Goal: Task Accomplishment & Management: Complete application form

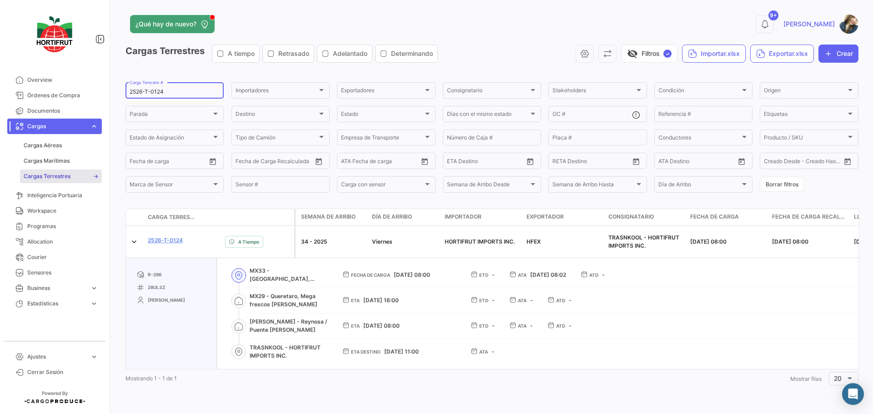
click at [170, 91] on input "2526-T-0124" at bounding box center [175, 92] width 90 height 6
paste input "62"
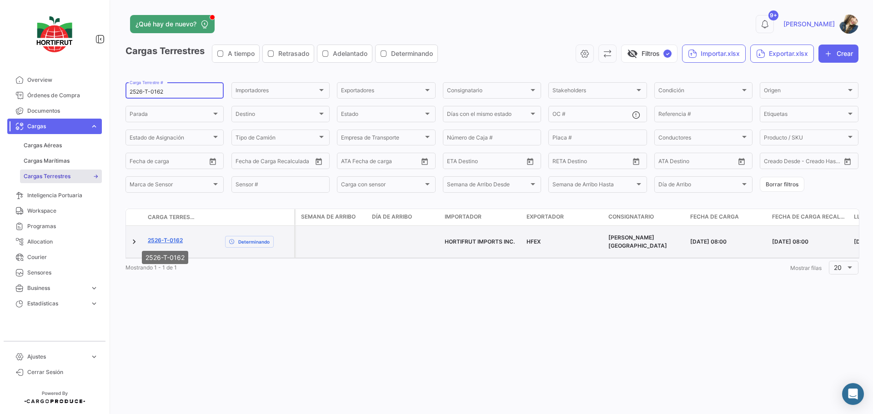
type input "2526-T-0162"
click at [175, 241] on link "2526-T-0162" at bounding box center [165, 240] width 35 height 8
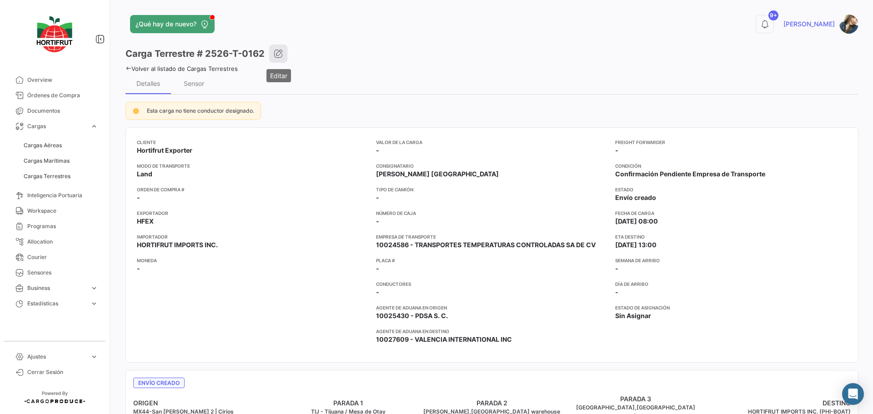
click at [278, 55] on icon "button" at bounding box center [278, 53] width 9 height 9
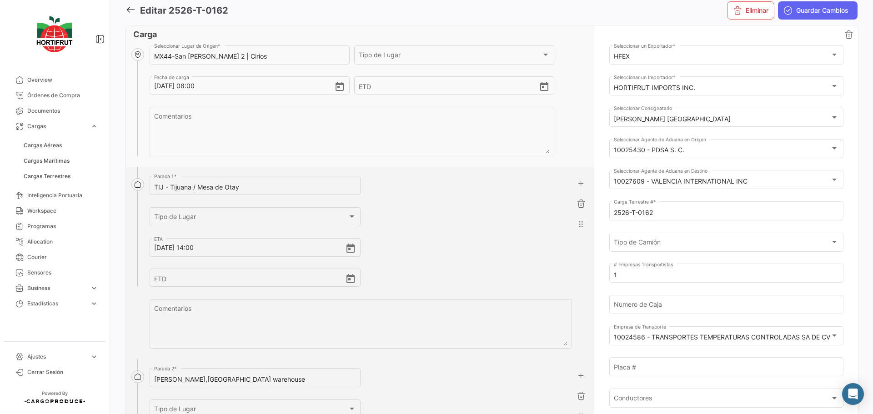
scroll to position [91, 0]
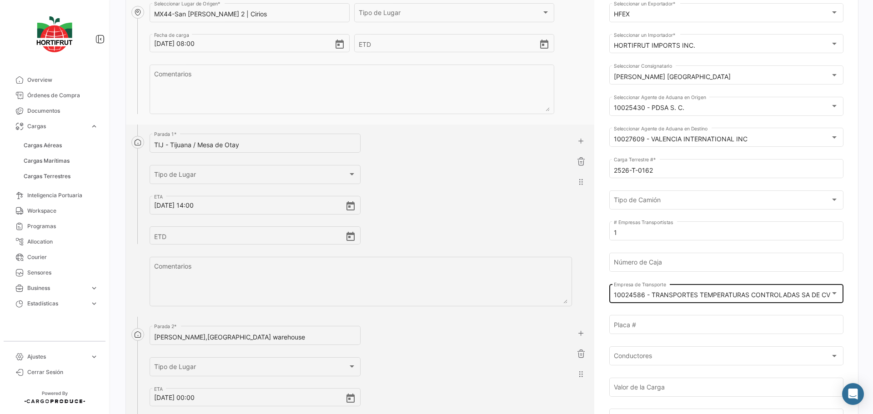
click at [705, 297] on mat-select-trigger "10024586 - TRANSPORTES TEMPERATURAS CONTROLADAS SA DE CV" at bounding box center [722, 295] width 216 height 8
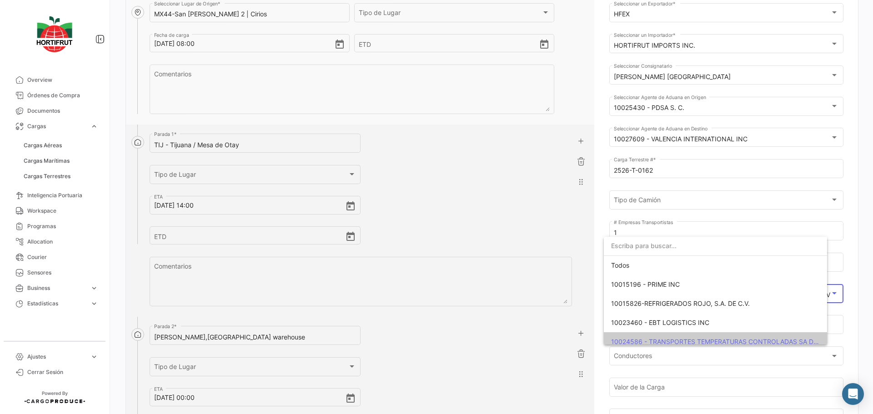
scroll to position [53, 0]
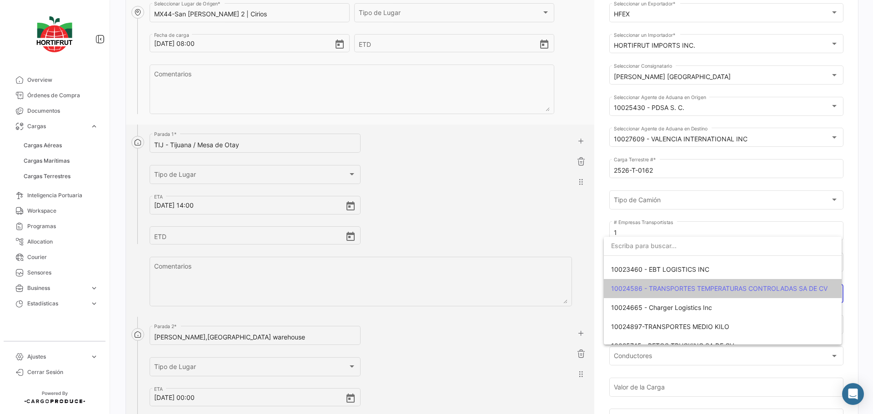
click at [677, 245] on input "dropdown search" at bounding box center [723, 245] width 238 height 19
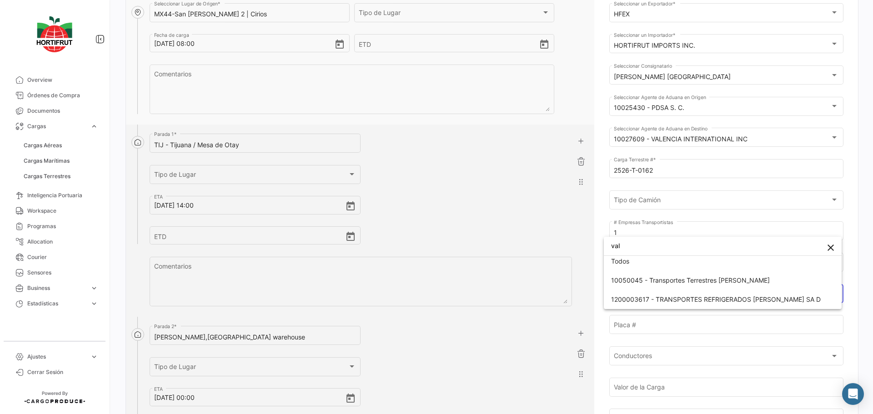
scroll to position [3, 0]
type input "valde"
click at [671, 276] on span "10050045 - Transportes Terrestres [PERSON_NAME]" at bounding box center [722, 281] width 223 height 19
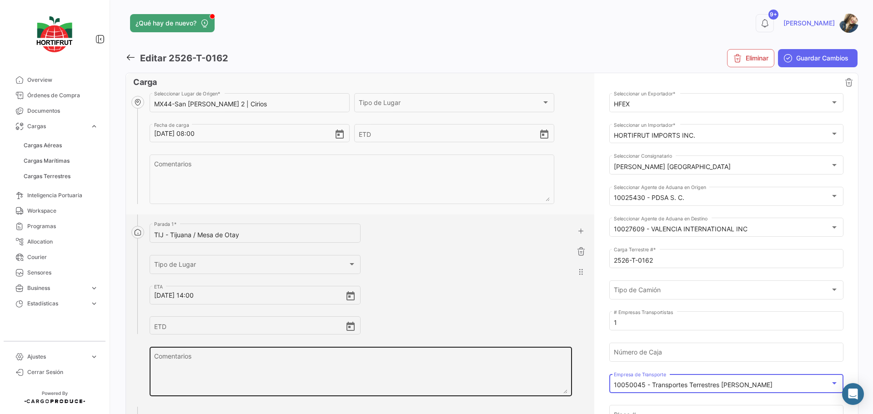
scroll to position [0, 0]
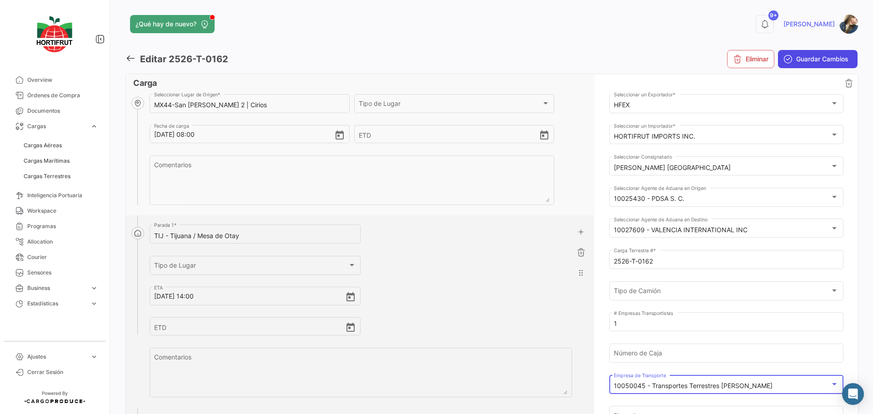
click at [827, 66] on button "Guardar Cambios" at bounding box center [818, 59] width 80 height 18
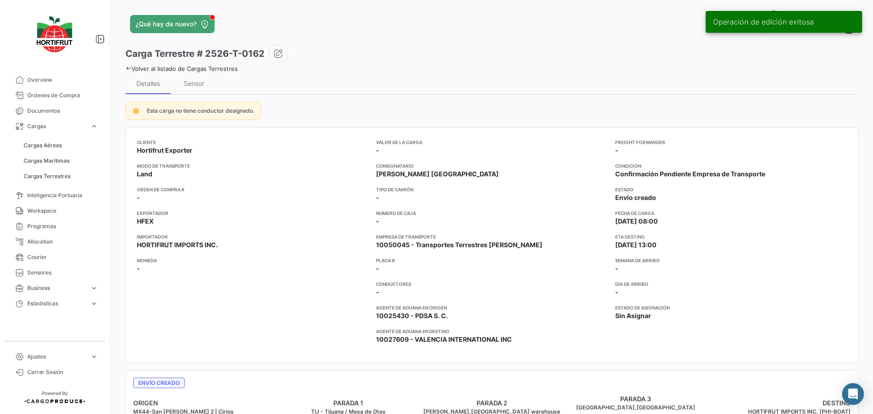
click at [207, 71] on link "Volver al listado de Cargas Terrestres" at bounding box center [181, 68] width 112 height 7
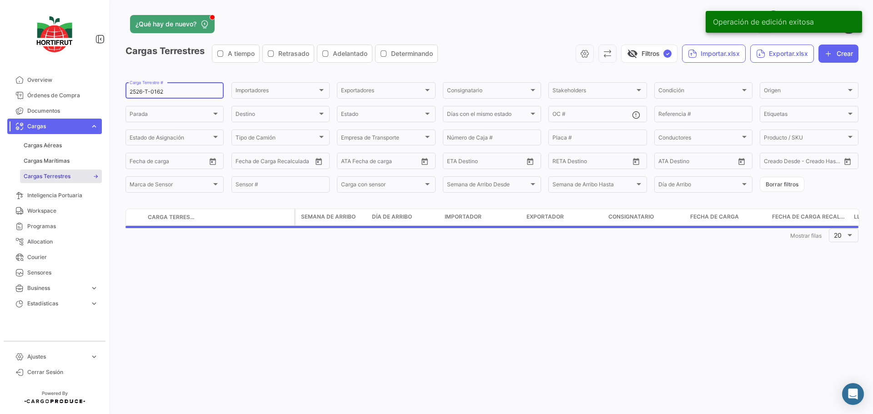
click at [182, 91] on input "2526-T-0162" at bounding box center [175, 92] width 90 height 6
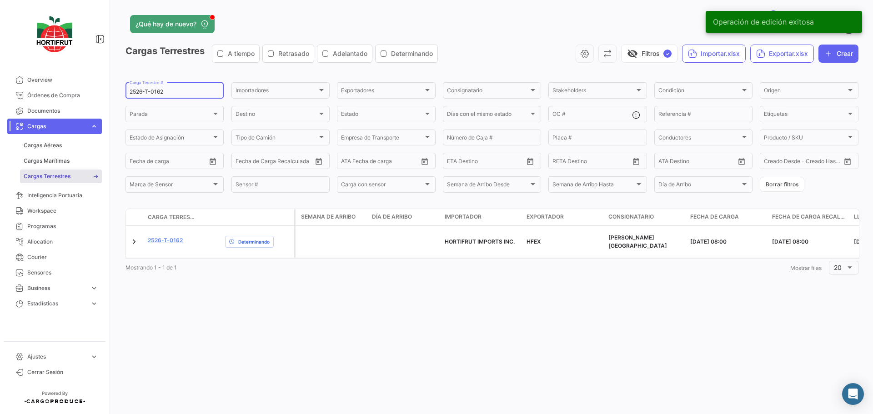
paste input "3"
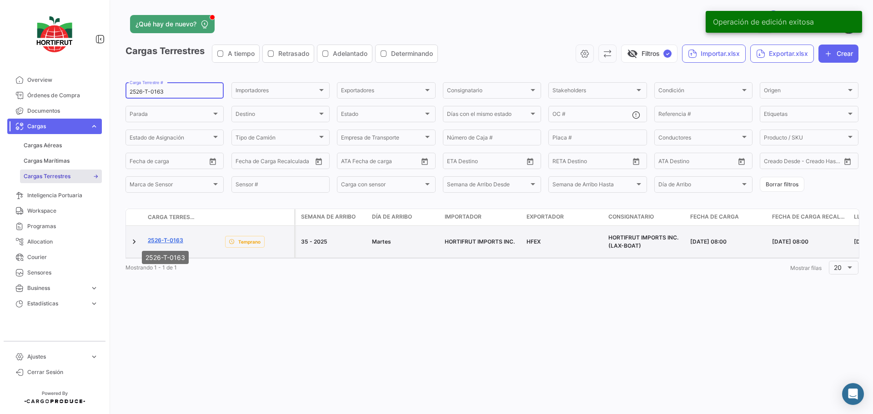
type input "2526-T-0163"
click at [174, 244] on link "2526-T-0163" at bounding box center [165, 240] width 35 height 8
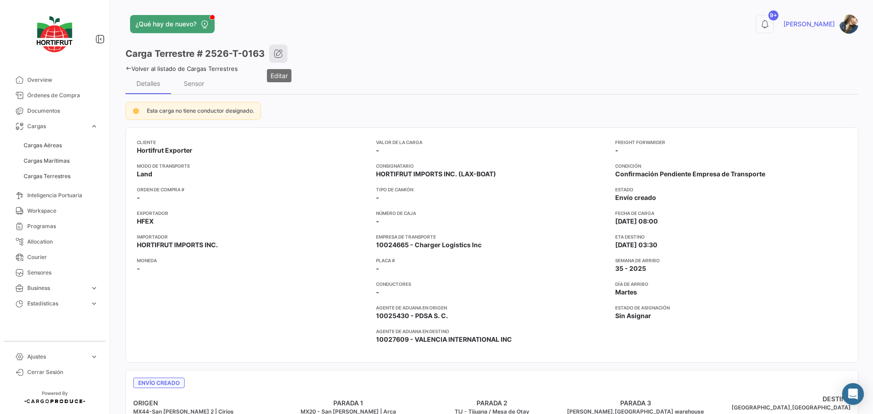
click at [284, 55] on button "button" at bounding box center [278, 54] width 18 height 18
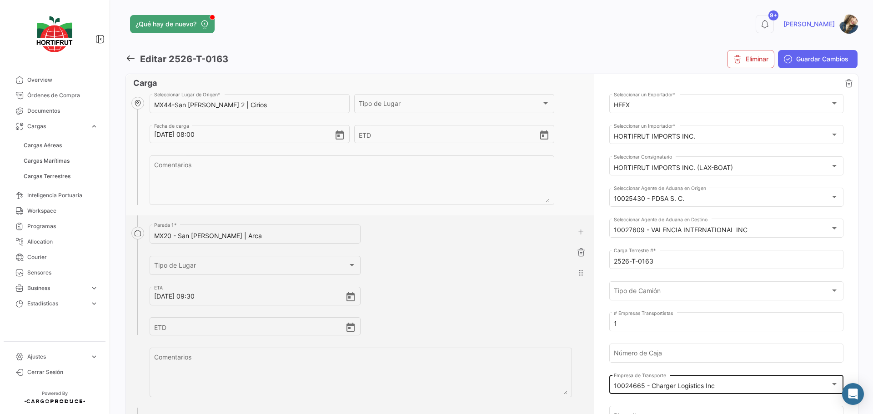
click at [766, 391] on div "10024665 - Charger Logistics Inc Empresa de Transporte" at bounding box center [726, 383] width 225 height 21
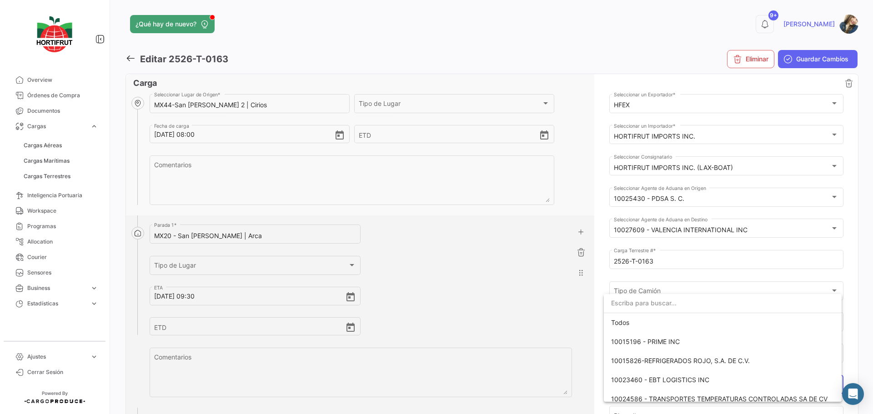
scroll to position [71, 0]
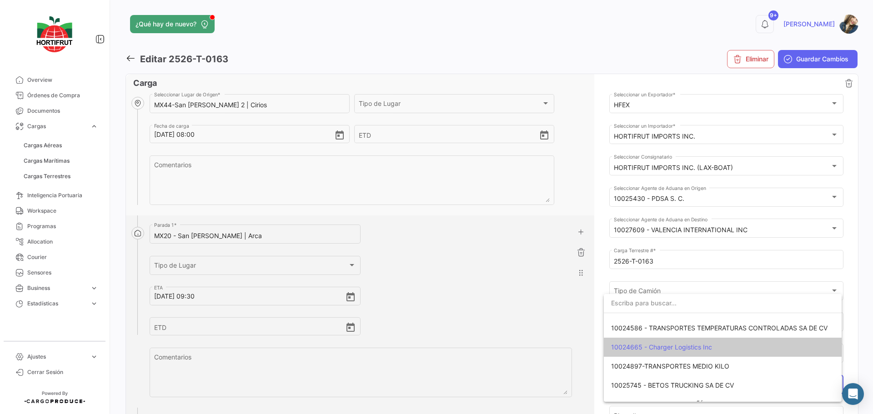
click at [659, 304] on input "dropdown search" at bounding box center [723, 303] width 238 height 19
click at [665, 327] on span "10024586 - TRANSPORTES TEMPERATURAS CONTROLADAS SA DE CV" at bounding box center [719, 328] width 216 height 8
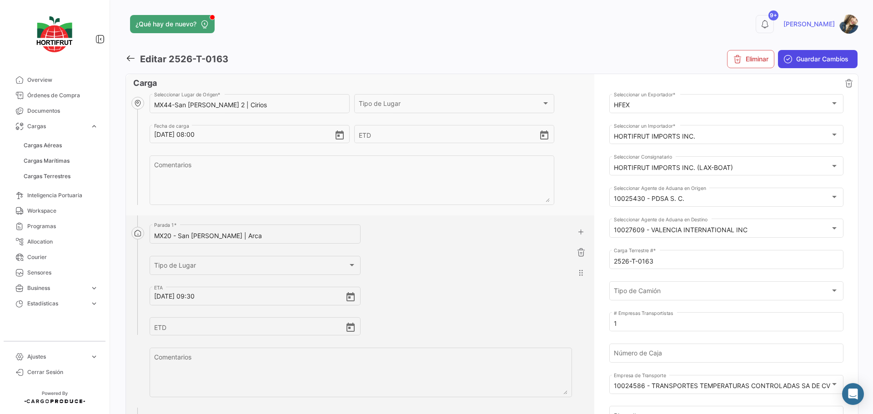
click at [804, 65] on button "Guardar Cambios" at bounding box center [818, 59] width 80 height 18
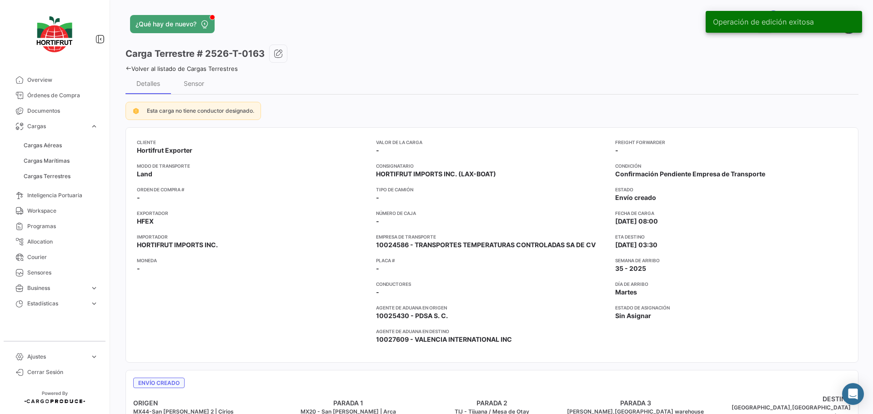
click at [226, 70] on link "Volver al listado de Cargas Terrestres" at bounding box center [181, 68] width 112 height 7
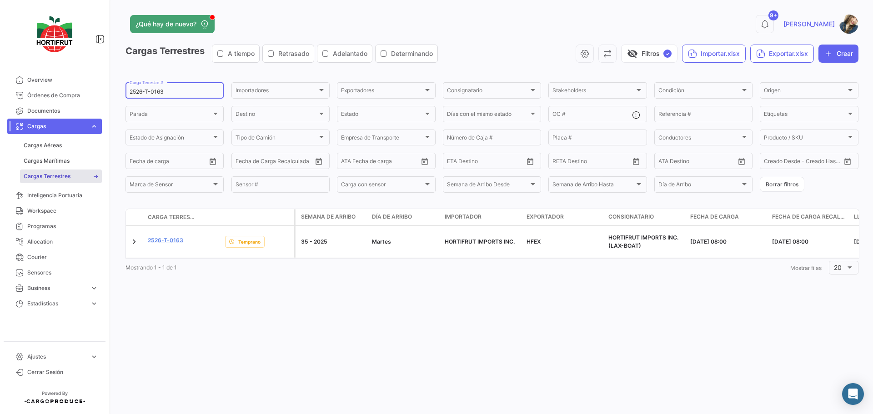
click at [173, 92] on input "2526-T-0163" at bounding box center [175, 92] width 90 height 6
paste input "7"
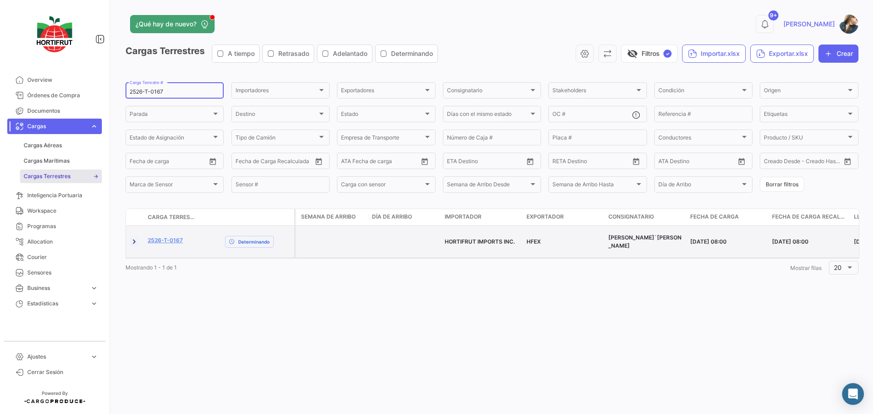
type input "2526-T-0167"
click at [131, 238] on link at bounding box center [134, 241] width 9 height 9
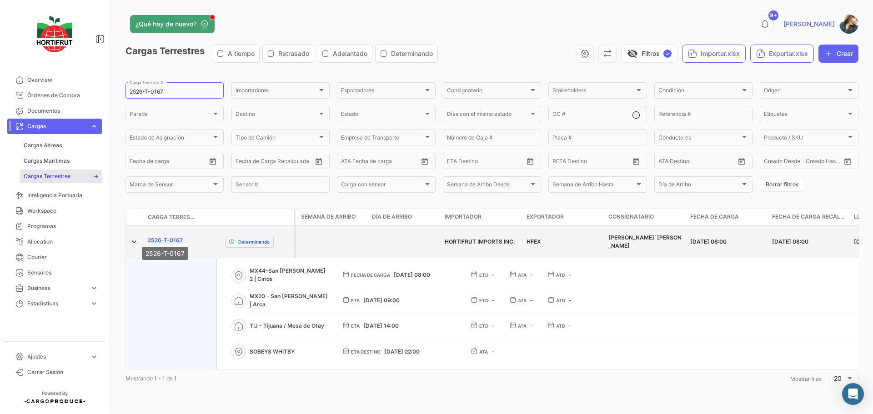
click at [156, 237] on link "2526-T-0167" at bounding box center [165, 240] width 35 height 8
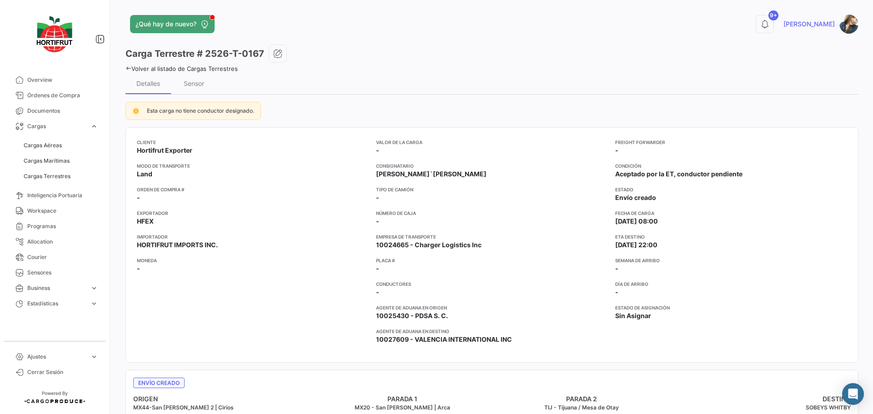
click at [231, 68] on link "Volver al listado de Cargas Terrestres" at bounding box center [181, 68] width 112 height 7
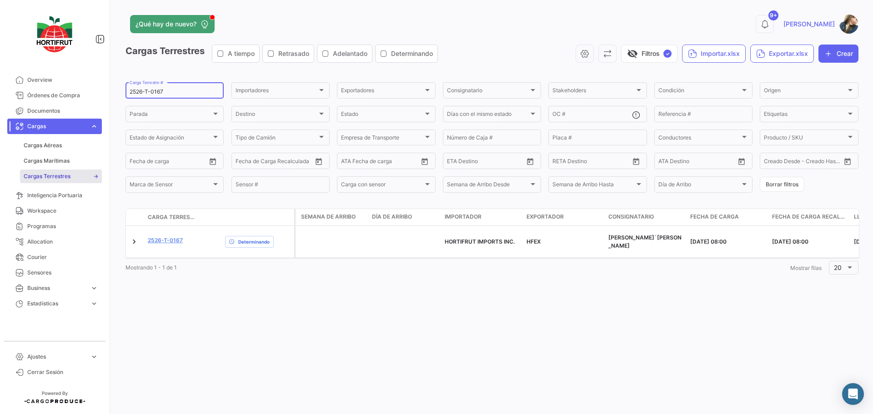
click at [175, 91] on input "2526-T-0167" at bounding box center [175, 92] width 90 height 6
paste input "95"
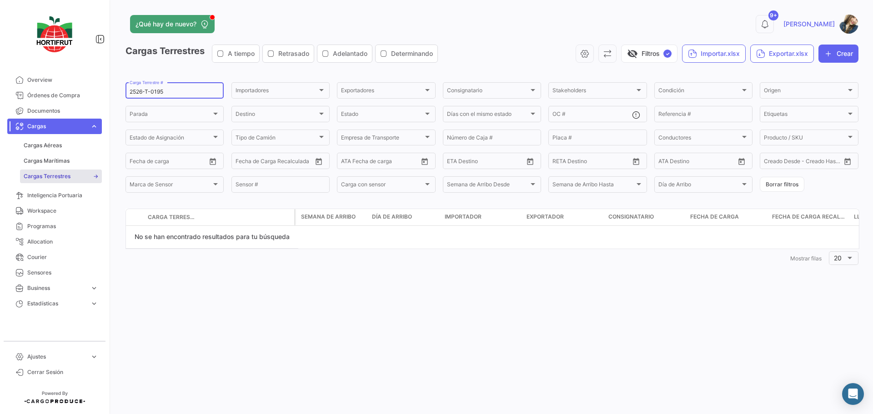
type input "2526-T-0195"
click at [825, 54] on icon "button" at bounding box center [828, 53] width 9 height 9
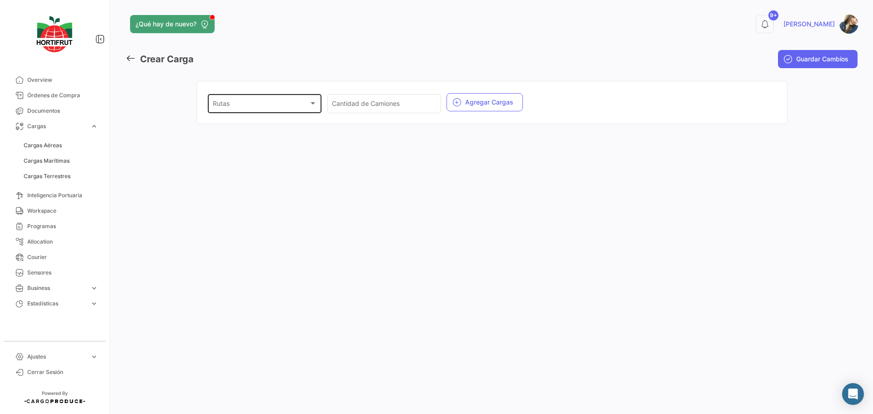
click at [219, 110] on div "Rutas Rutas" at bounding box center [265, 102] width 104 height 21
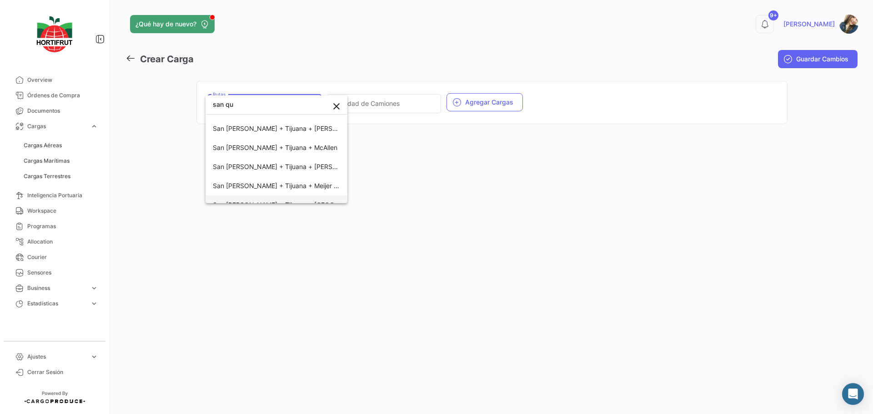
scroll to position [136, 0]
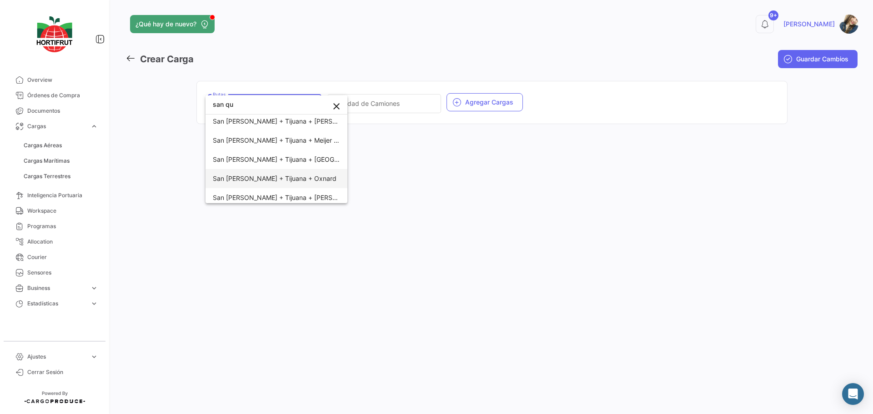
type input "san qu"
click at [300, 183] on span "San [PERSON_NAME] + Tijuana + Oxnard" at bounding box center [276, 178] width 127 height 19
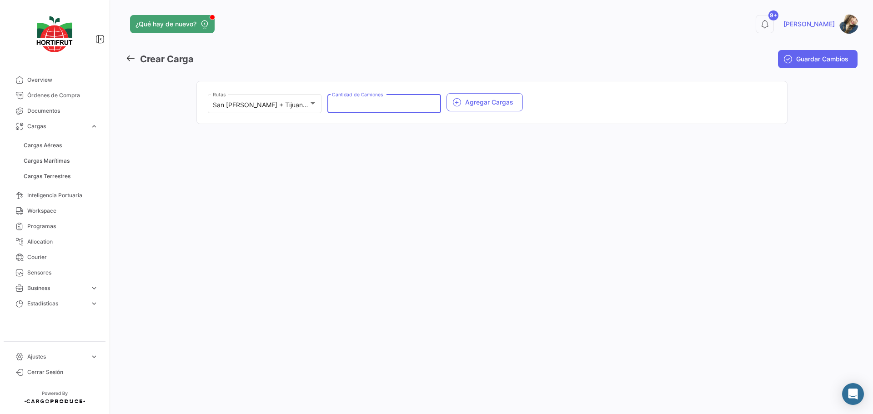
click at [370, 108] on input "Cantidad de Camiones" at bounding box center [384, 105] width 104 height 8
type input "1"
click at [482, 104] on button "Agregar Cargas" at bounding box center [484, 102] width 76 height 18
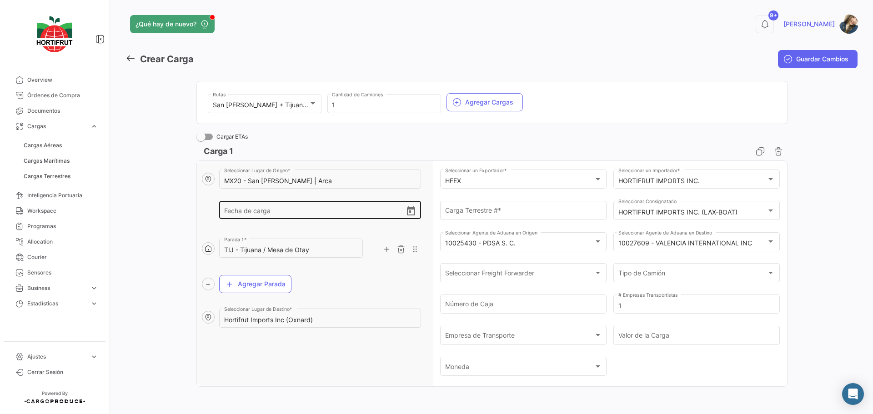
click at [406, 214] on icon "Open calendar" at bounding box center [411, 211] width 11 height 11
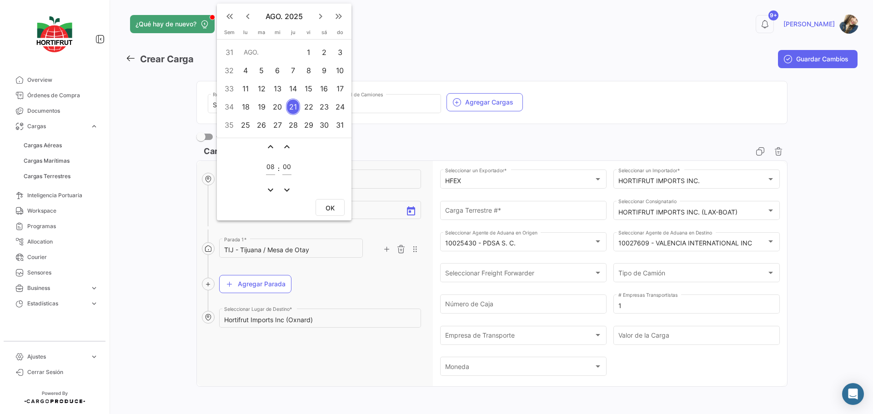
click at [325, 110] on div "23" at bounding box center [324, 107] width 14 height 16
click at [329, 203] on button "OK" at bounding box center [330, 207] width 29 height 17
type input "[DATE] 08:00"
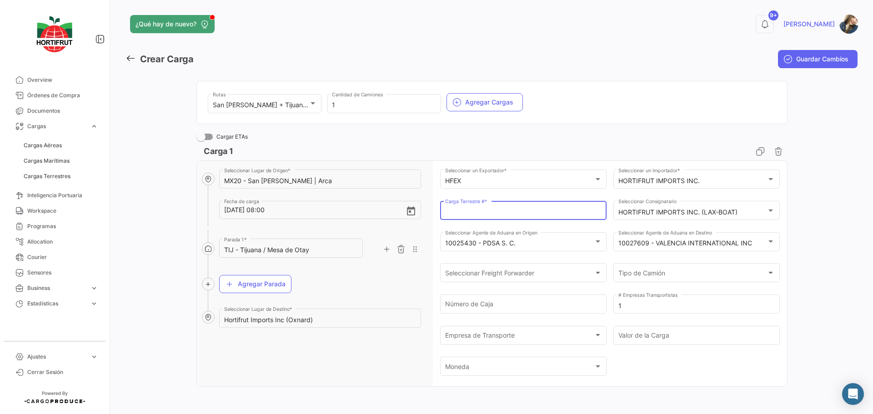
click at [498, 211] on input "Carga Terrestre # *" at bounding box center [523, 213] width 157 height 8
paste input "2526-T-0195"
type input "2526-T-0195"
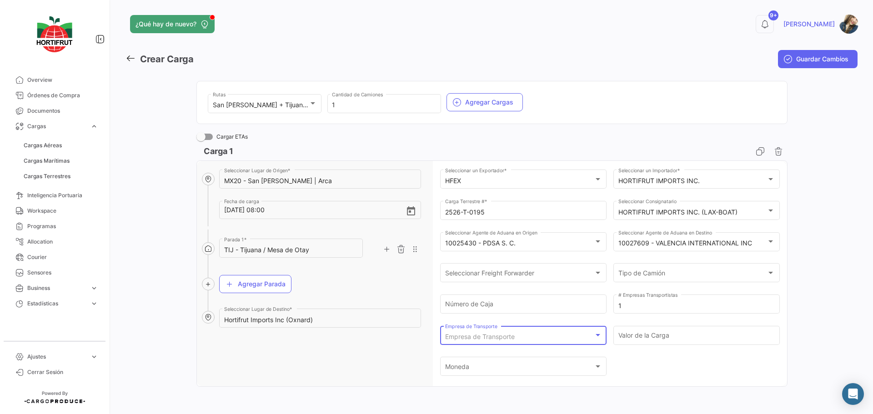
click at [509, 335] on span "Empresa de Transporte" at bounding box center [480, 337] width 70 height 8
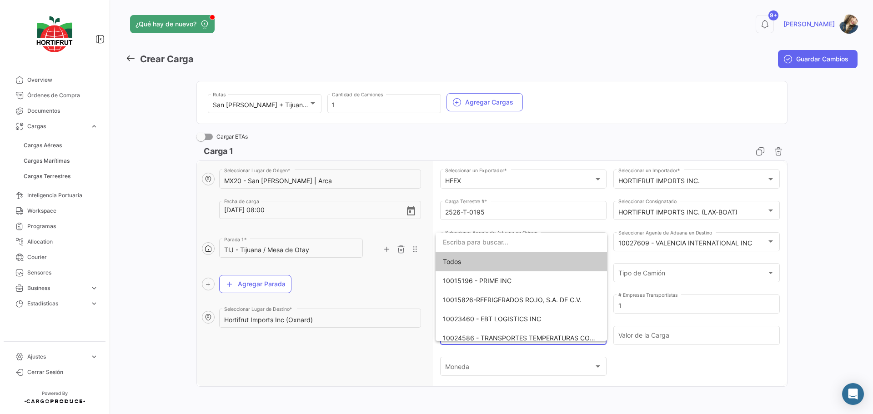
click at [493, 246] on input "dropdown search" at bounding box center [521, 242] width 171 height 19
type input "trans"
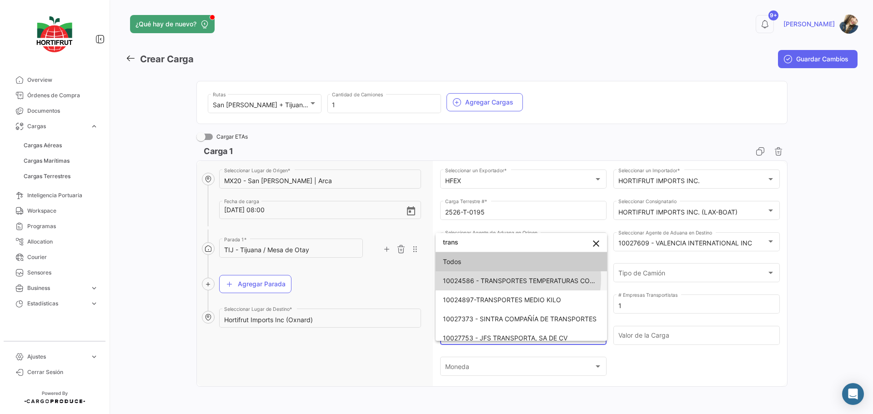
click at [511, 279] on span "10024586 - TRANSPORTES TEMPERATURAS CONTROLADAS SA DE CV" at bounding box center [551, 281] width 216 height 8
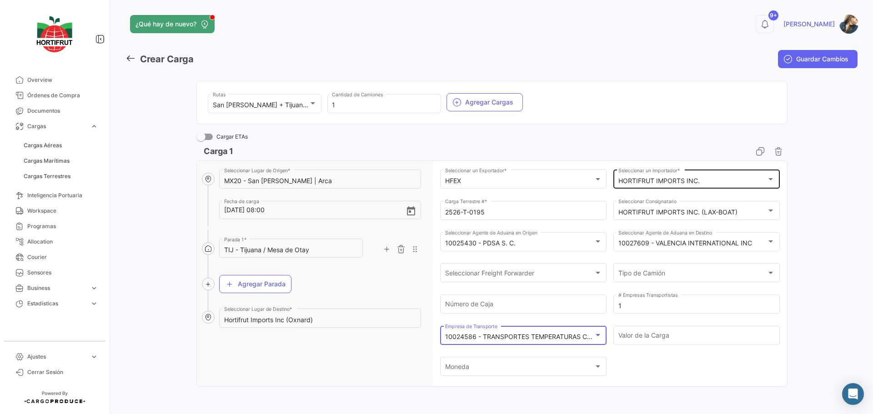
click at [703, 177] on div "HORTIFRUT IMPORTS INC. Seleccionar un Importador *" at bounding box center [696, 178] width 157 height 21
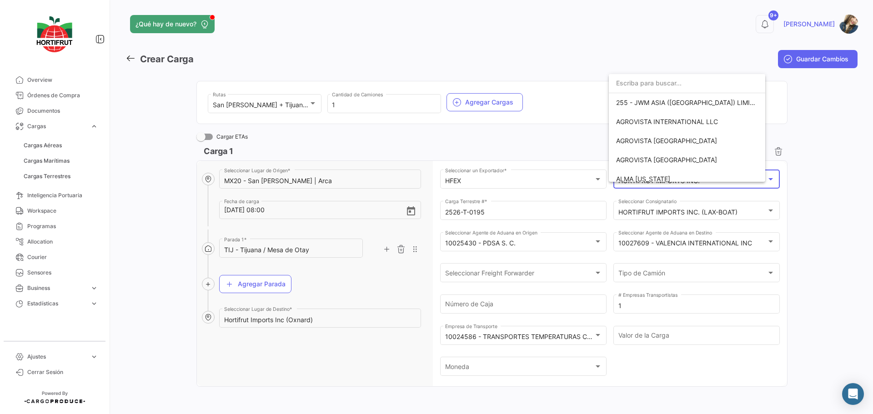
scroll to position [1436, 0]
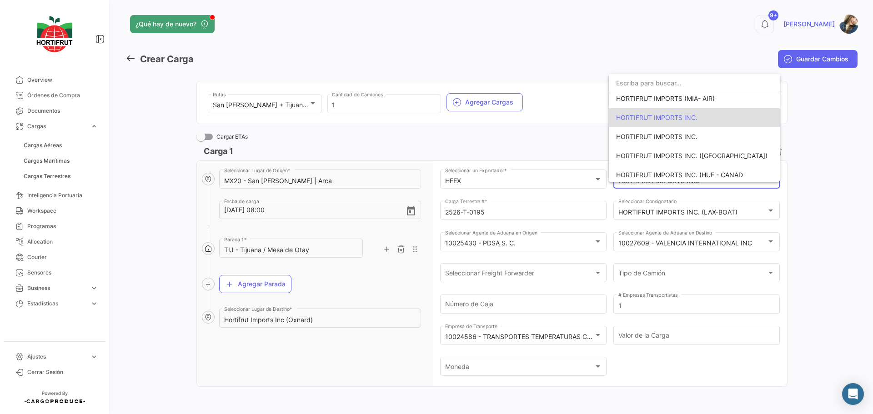
click at [691, 120] on span "HORTIFRUT IMPORTS INC." at bounding box center [656, 118] width 81 height 8
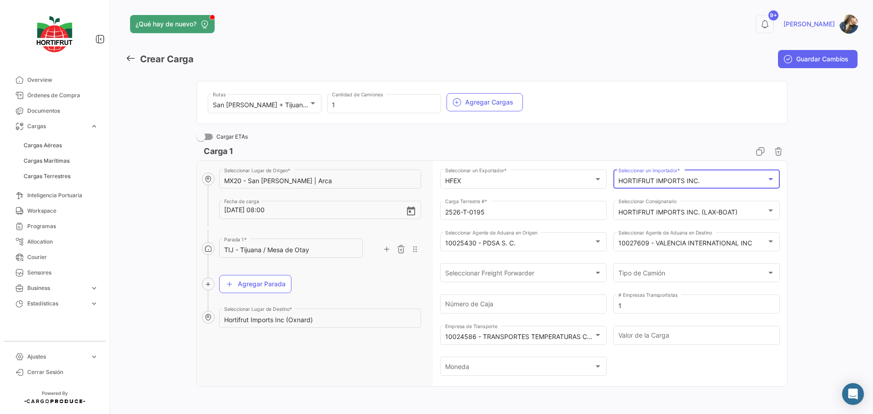
click at [805, 65] on button "Guardar Cambios" at bounding box center [818, 59] width 80 height 18
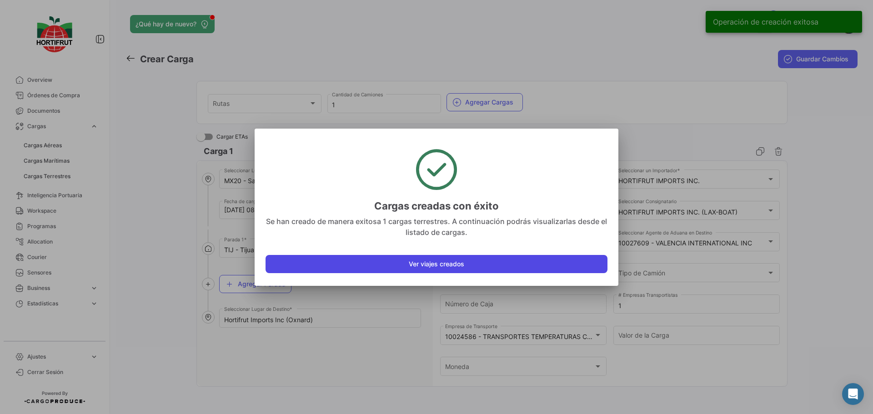
click at [478, 266] on button "Ver viajes creados" at bounding box center [437, 264] width 342 height 18
